Goal: Task Accomplishment & Management: Manage account settings

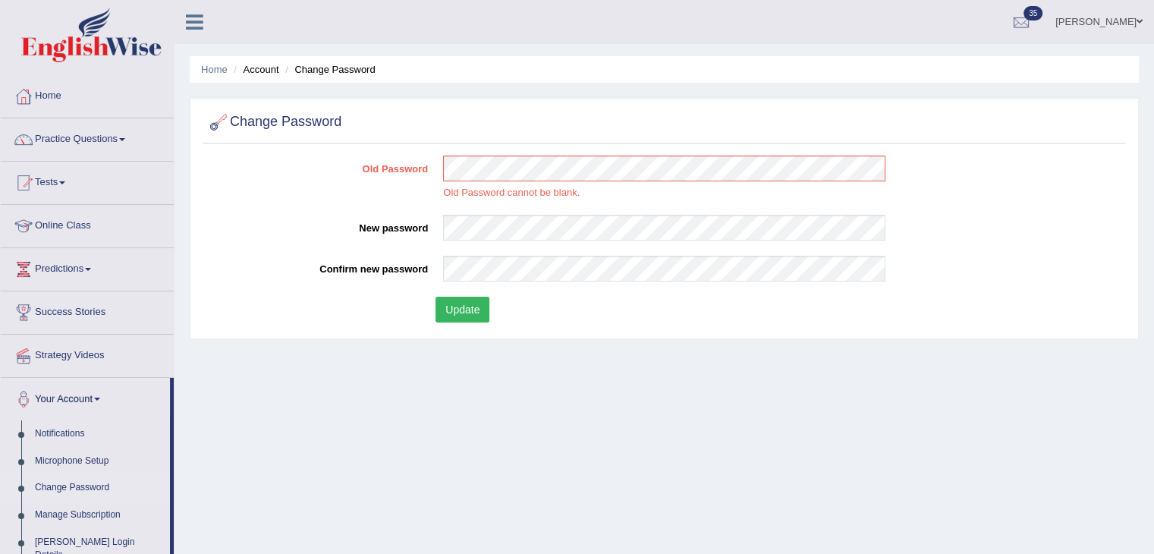
click at [1094, 24] on link "Shail wadhwa" at bounding box center [1099, 19] width 110 height 39
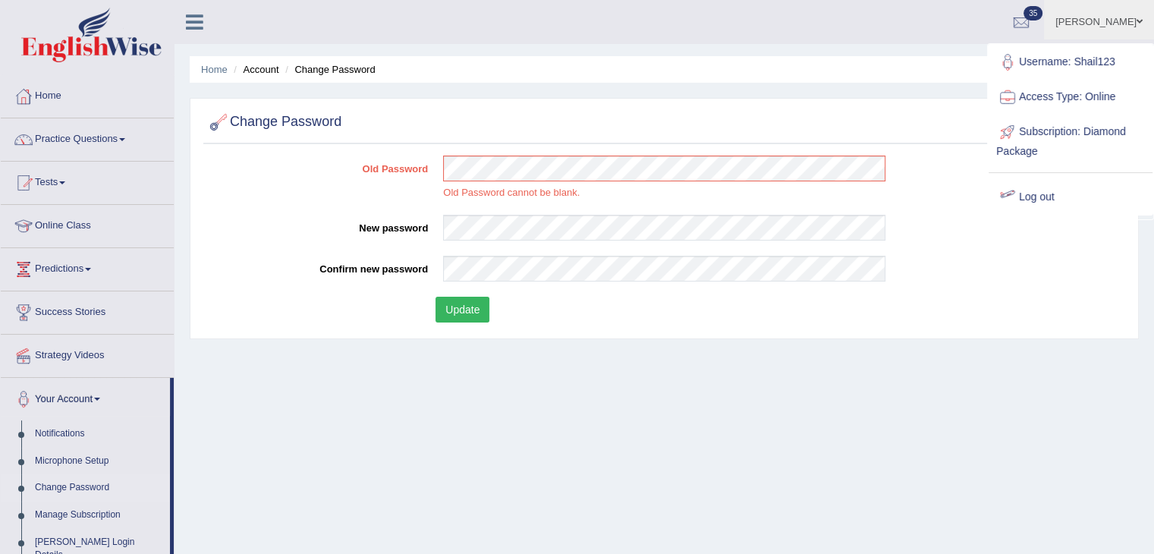
click at [1044, 193] on link "Log out" at bounding box center [1070, 197] width 164 height 35
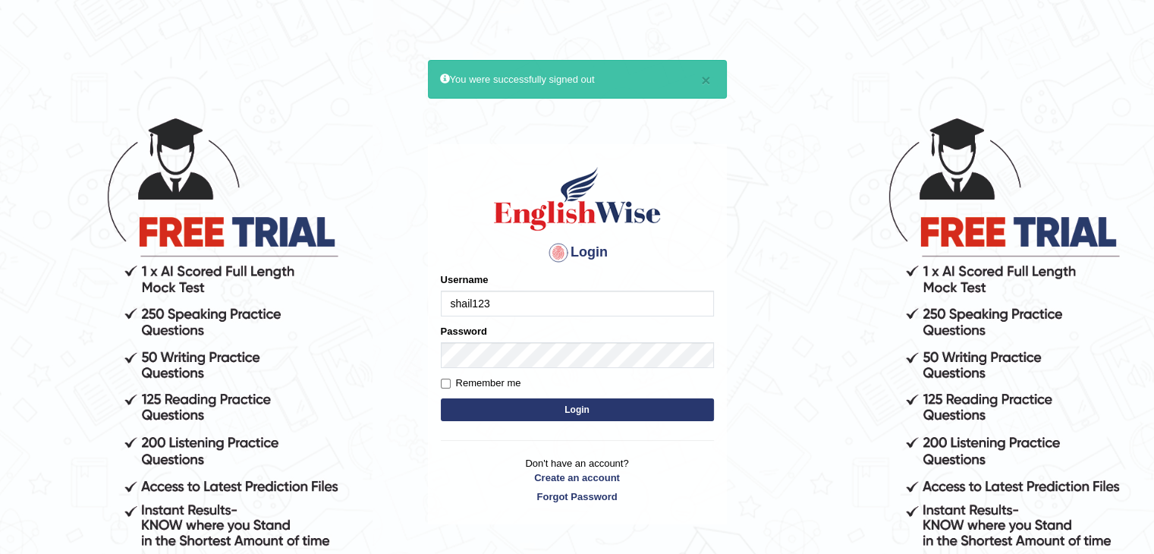
click at [501, 303] on input "shail123" at bounding box center [577, 304] width 273 height 26
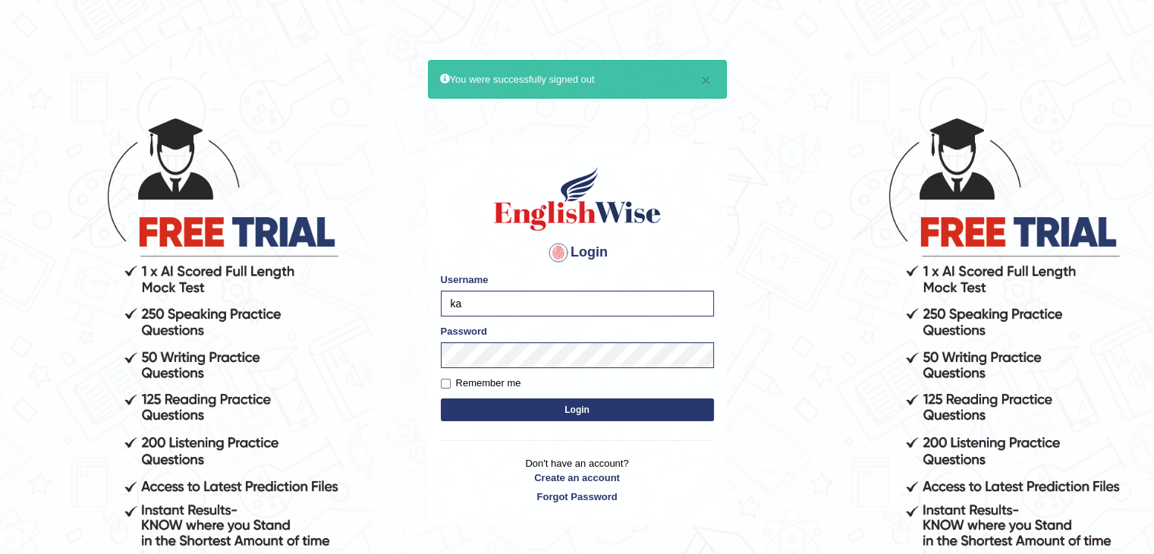
type input "karengonzalez"
click at [473, 383] on label "Remember me" at bounding box center [481, 383] width 80 height 15
click at [451, 383] on input "Remember me" at bounding box center [446, 384] width 10 height 10
checkbox input "true"
click at [495, 420] on button "Login" at bounding box center [577, 409] width 273 height 23
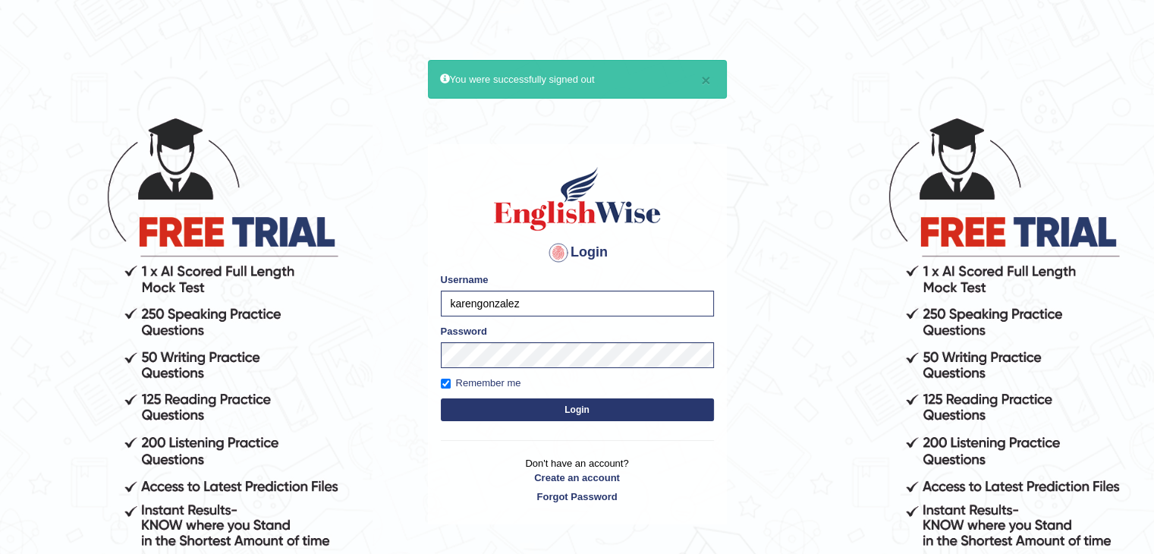
click at [495, 413] on button "Login" at bounding box center [577, 409] width 273 height 23
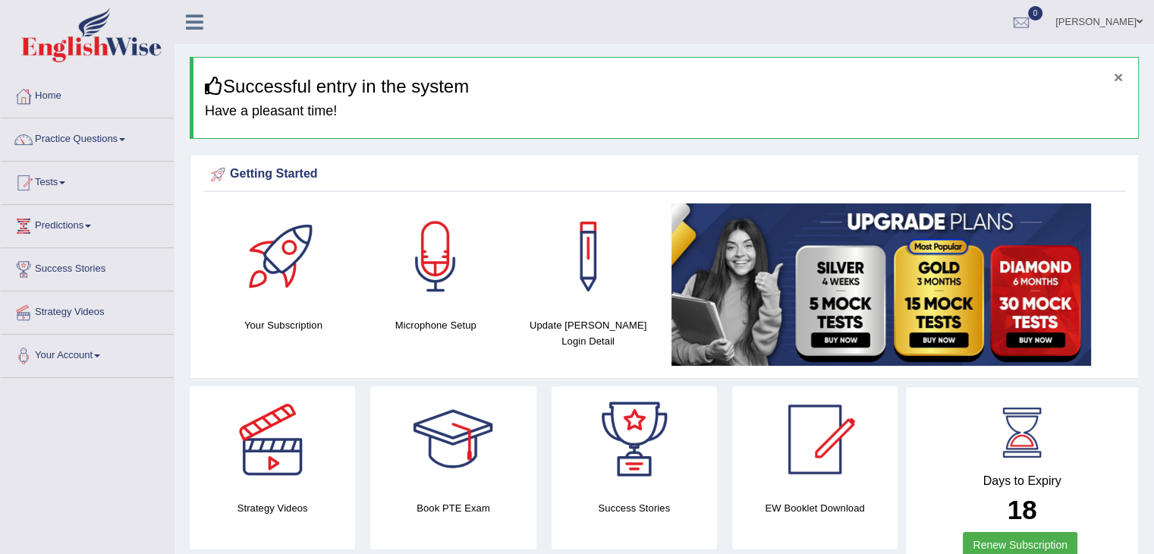
click at [1120, 80] on button "×" at bounding box center [1118, 77] width 9 height 16
